Goal: Navigation & Orientation: Find specific page/section

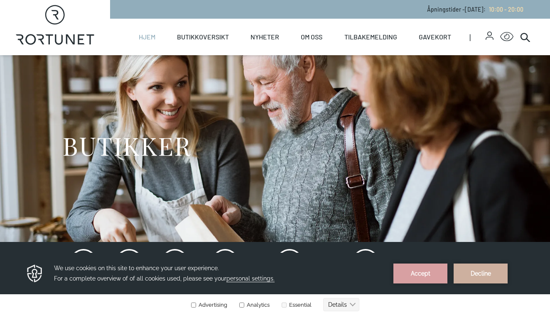
click at [155, 36] on link "Hjem" at bounding box center [147, 37] width 17 height 37
select select "NO"
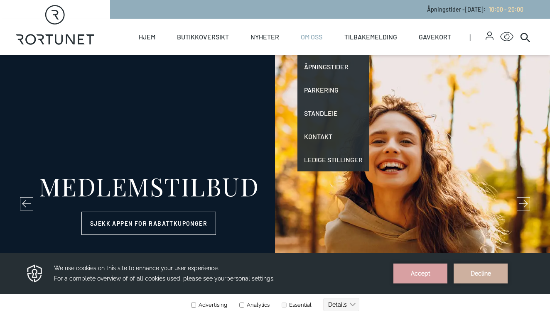
click at [305, 33] on link "Om oss" at bounding box center [312, 37] width 22 height 37
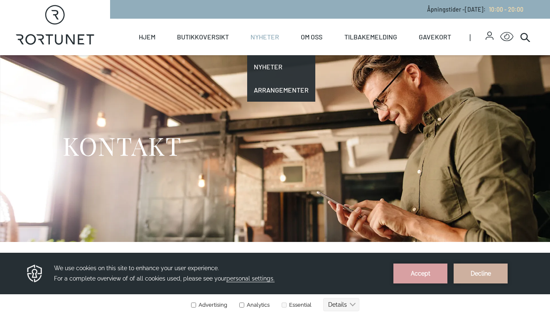
click at [272, 34] on link "Nyheter" at bounding box center [265, 37] width 29 height 37
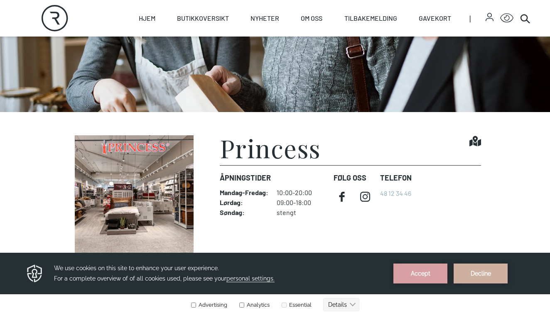
scroll to position [133, 0]
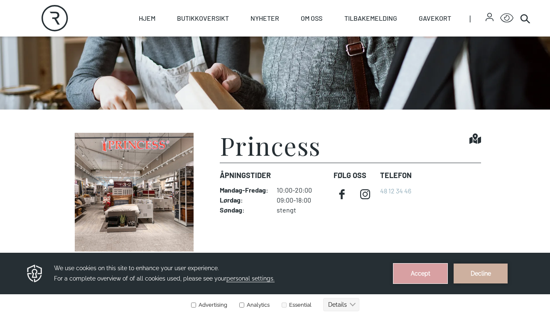
click at [417, 273] on button "Accept" at bounding box center [421, 274] width 54 height 20
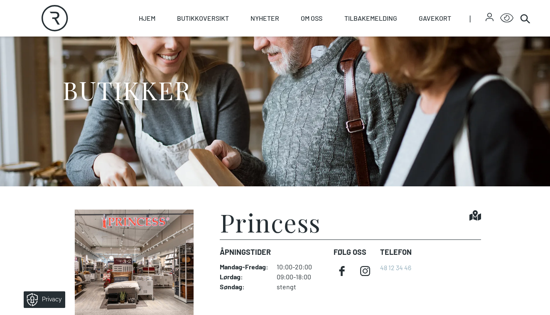
scroll to position [22, 0]
